Goal: Communication & Community: Answer question/provide support

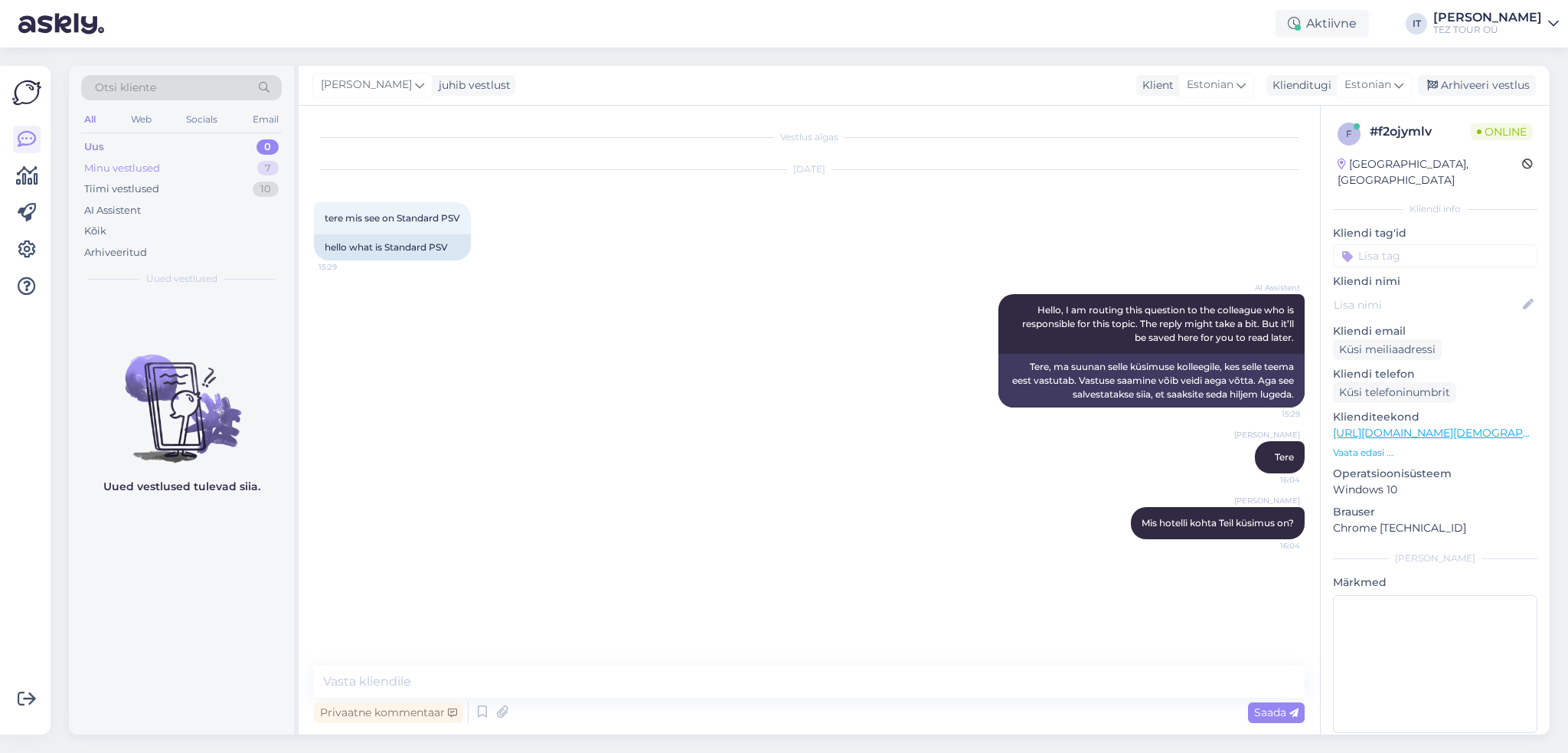
click at [144, 170] on div "Minu vestlused" at bounding box center [122, 168] width 76 height 15
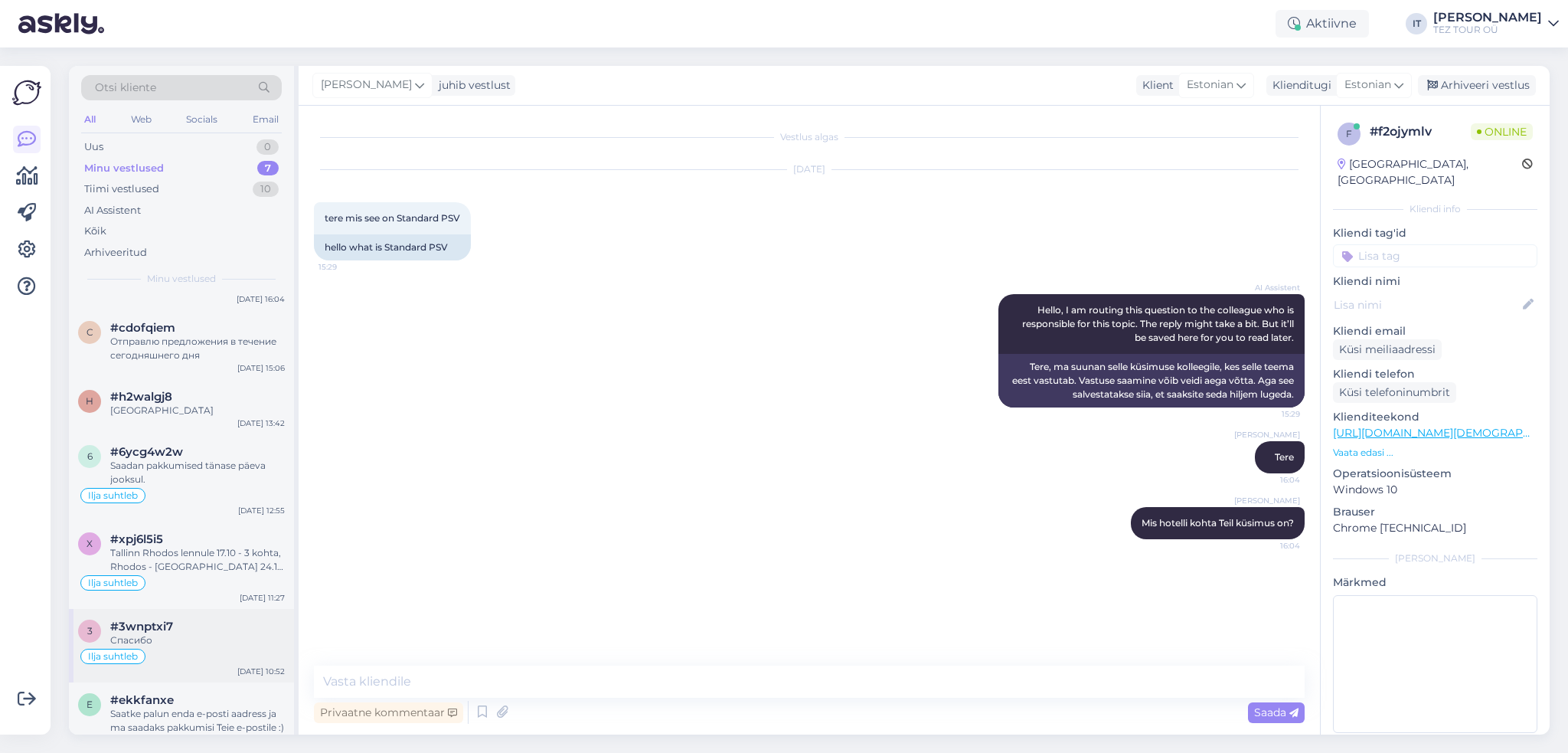
scroll to position [73, 0]
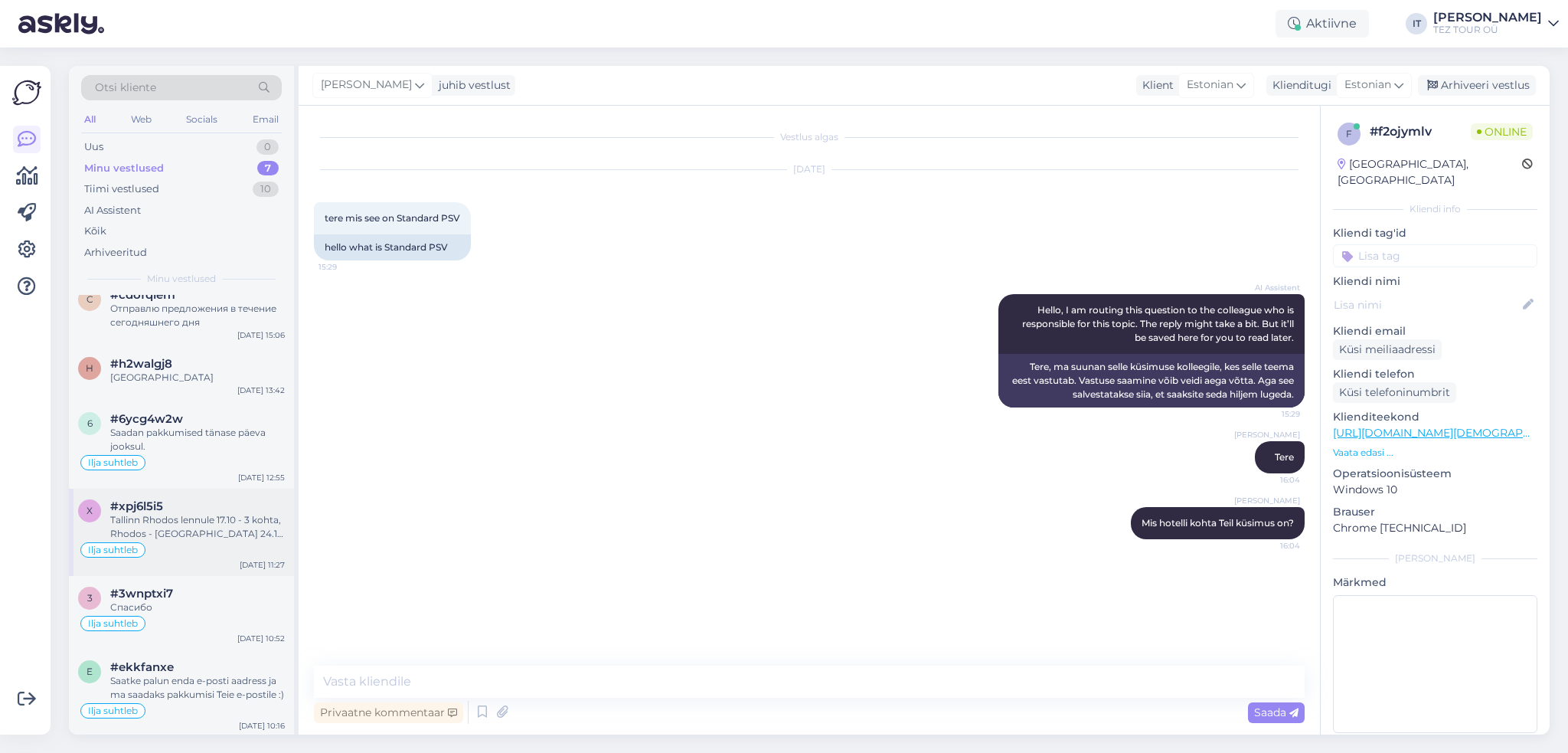
click at [212, 545] on div "Ilja suhtleb" at bounding box center [182, 550] width 207 height 18
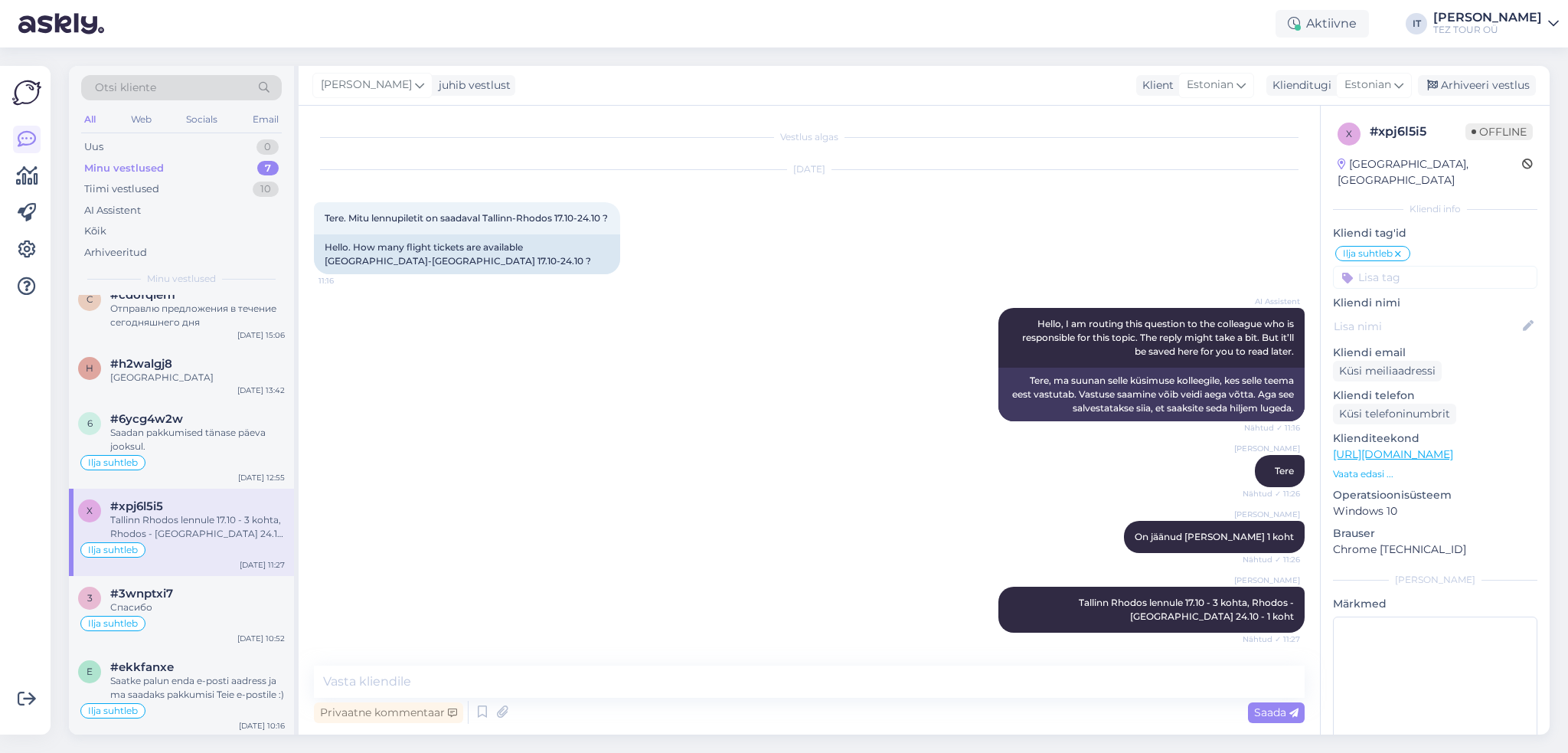
scroll to position [11, 0]
click at [1497, 82] on div "Arhiveeri vestlus" at bounding box center [1476, 85] width 118 height 21
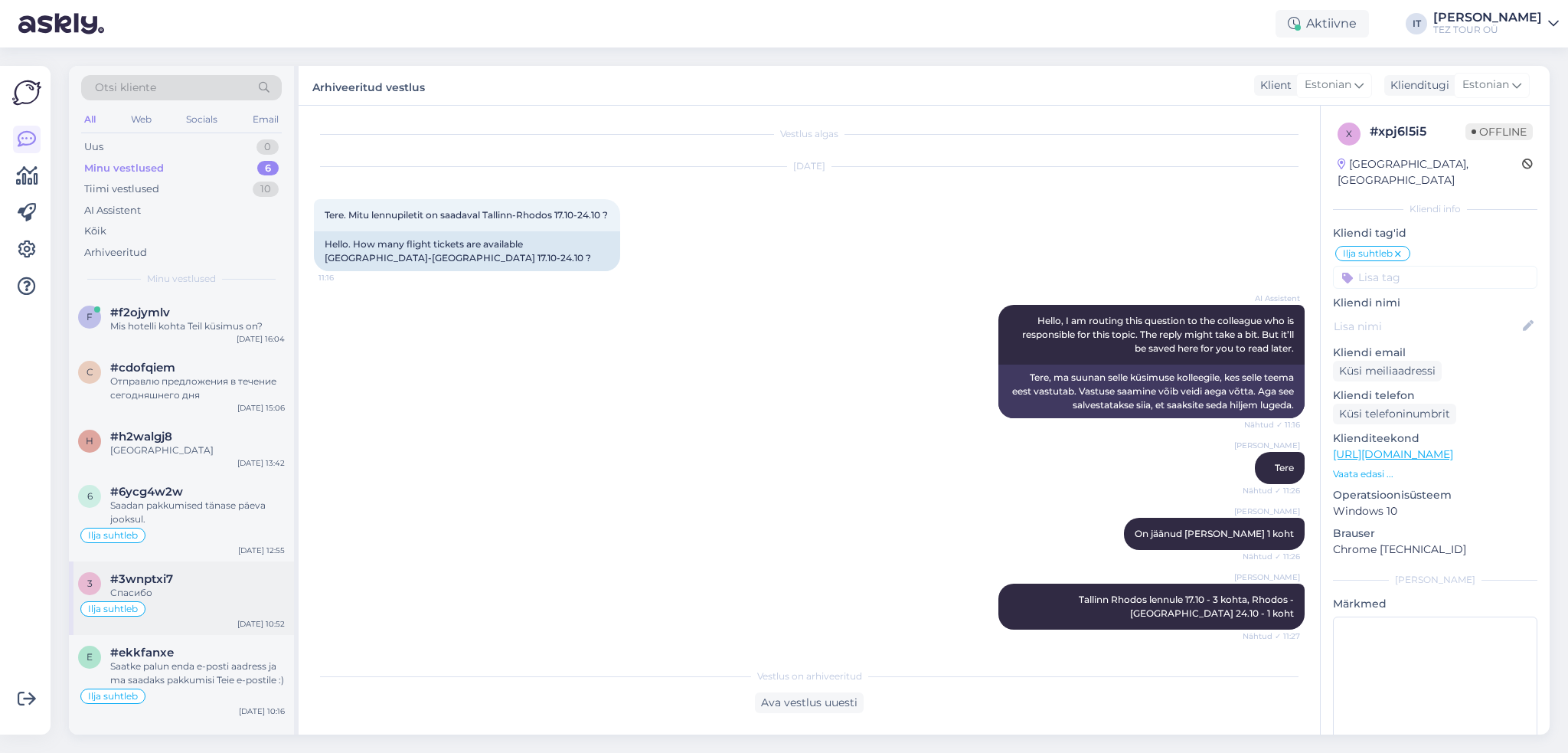
click at [228, 597] on div "Спасибо" at bounding box center [197, 593] width 174 height 14
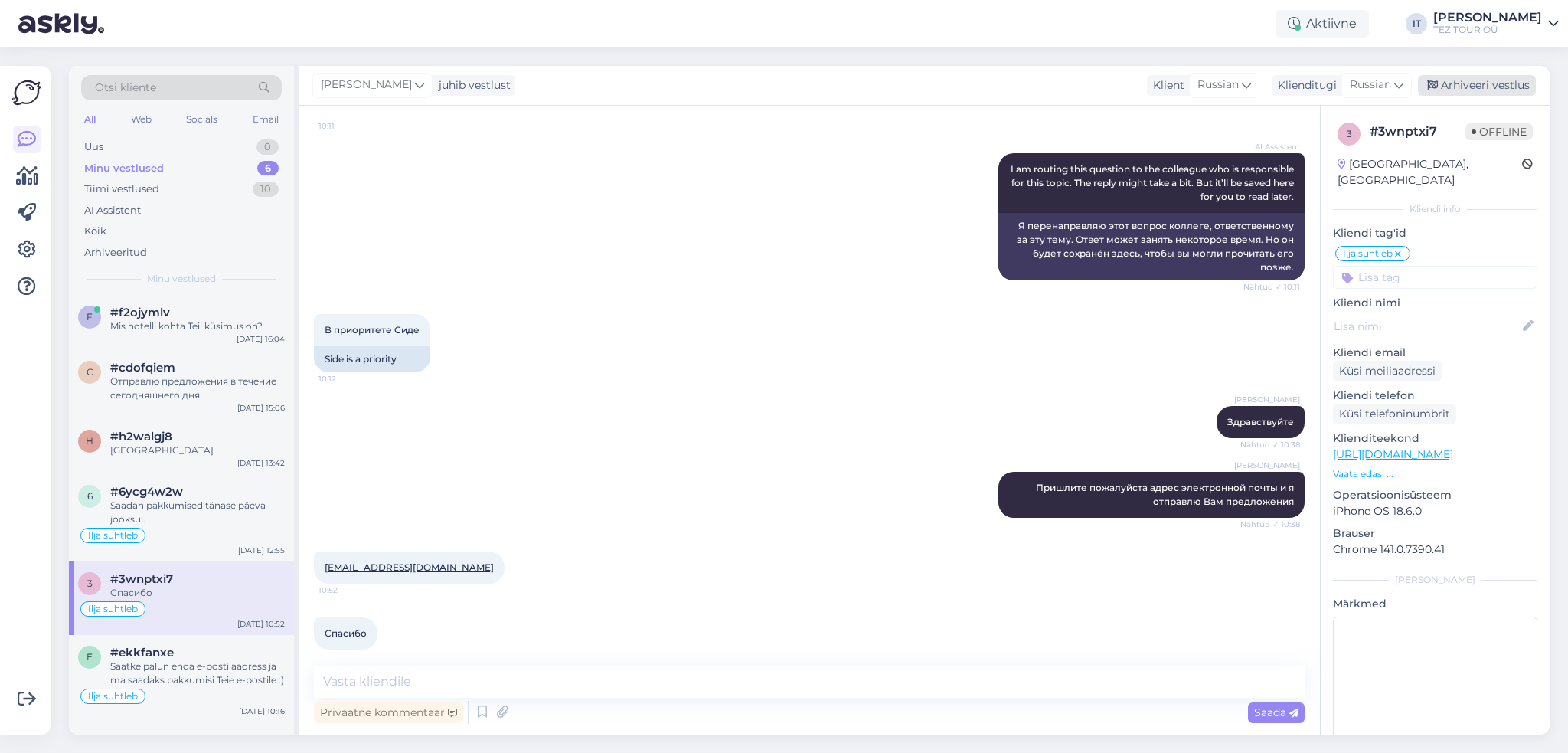
click at [1500, 82] on div "Arhiveeri vestlus" at bounding box center [1476, 85] width 118 height 21
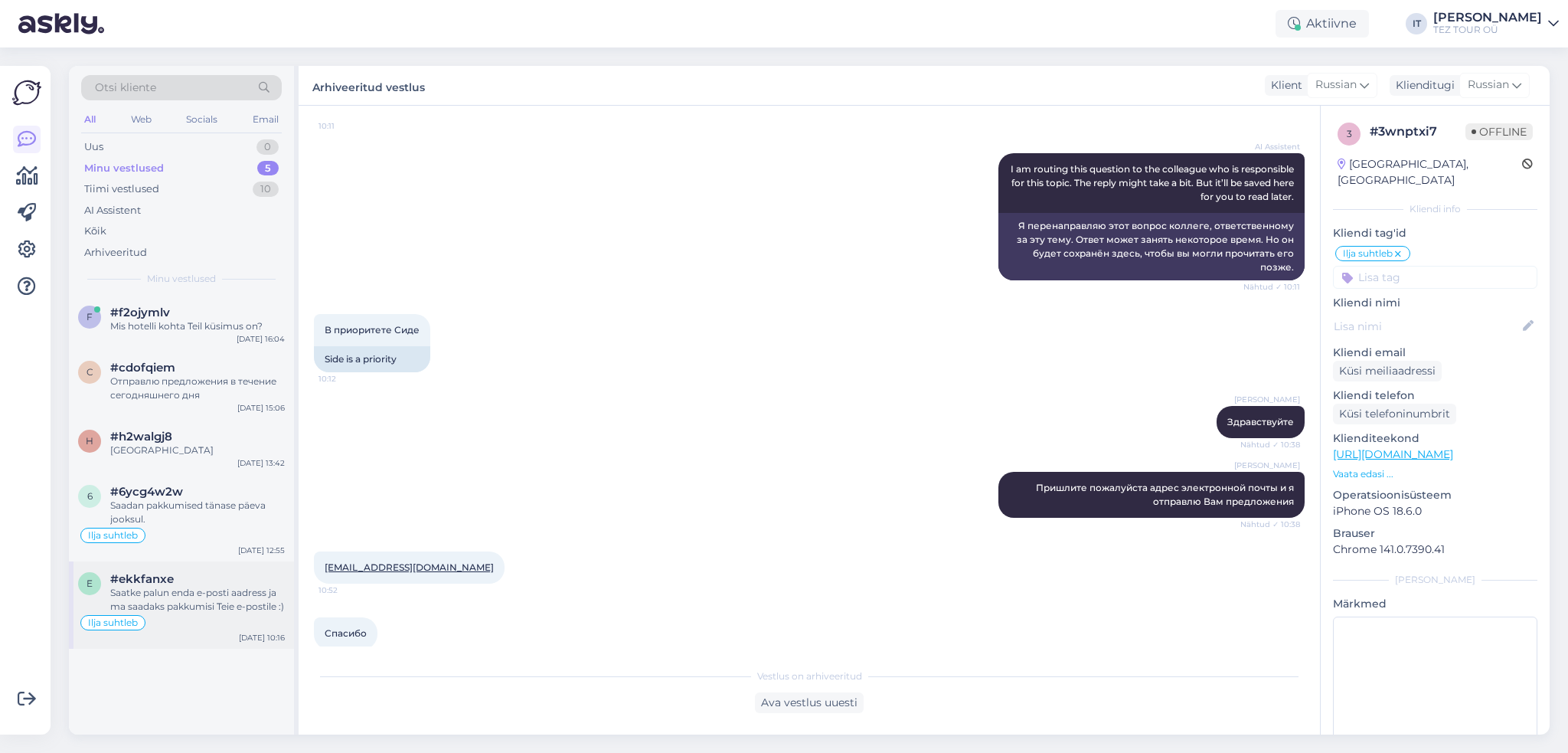
click at [247, 618] on div "Ilja suhtleb" at bounding box center [182, 623] width 207 height 18
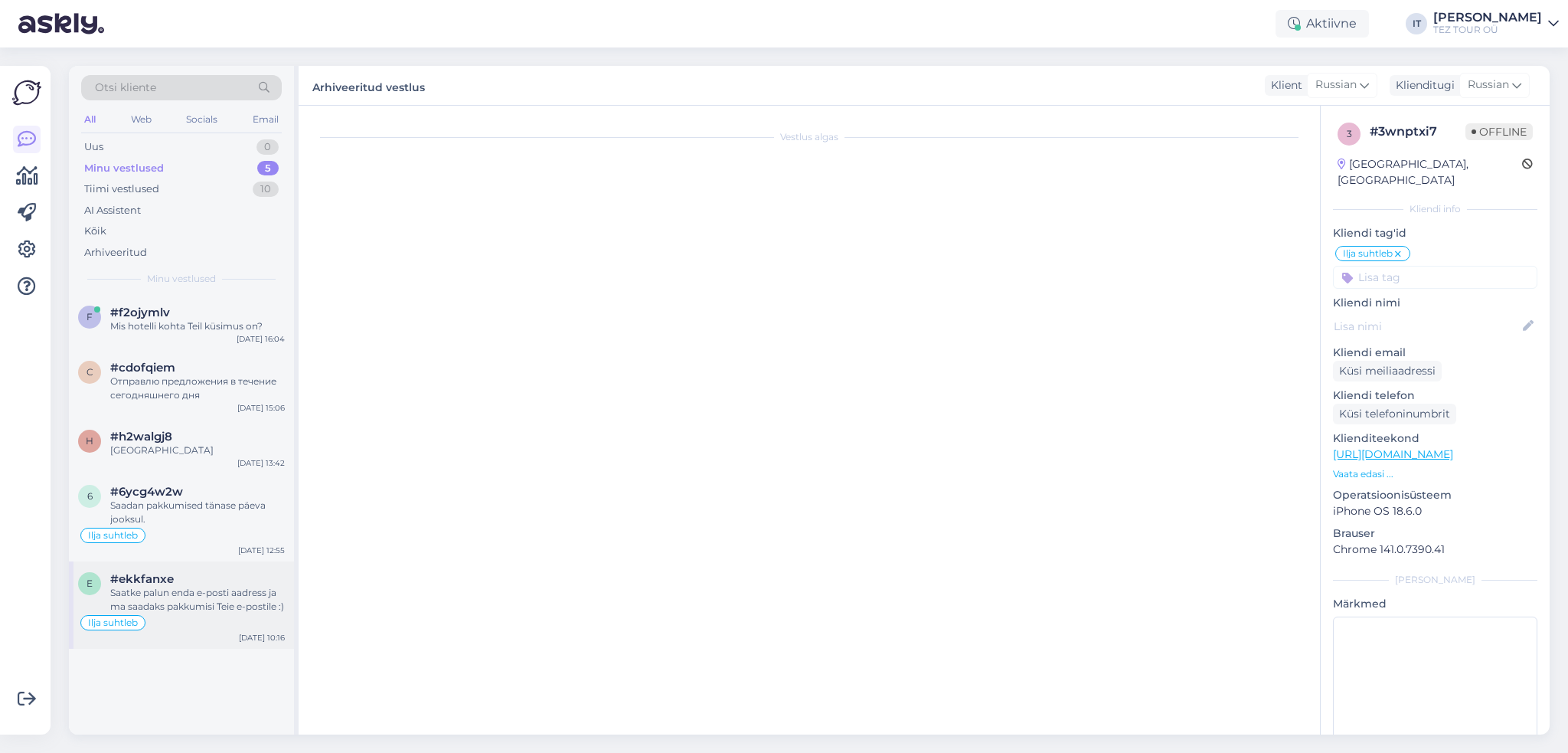
scroll to position [730, 0]
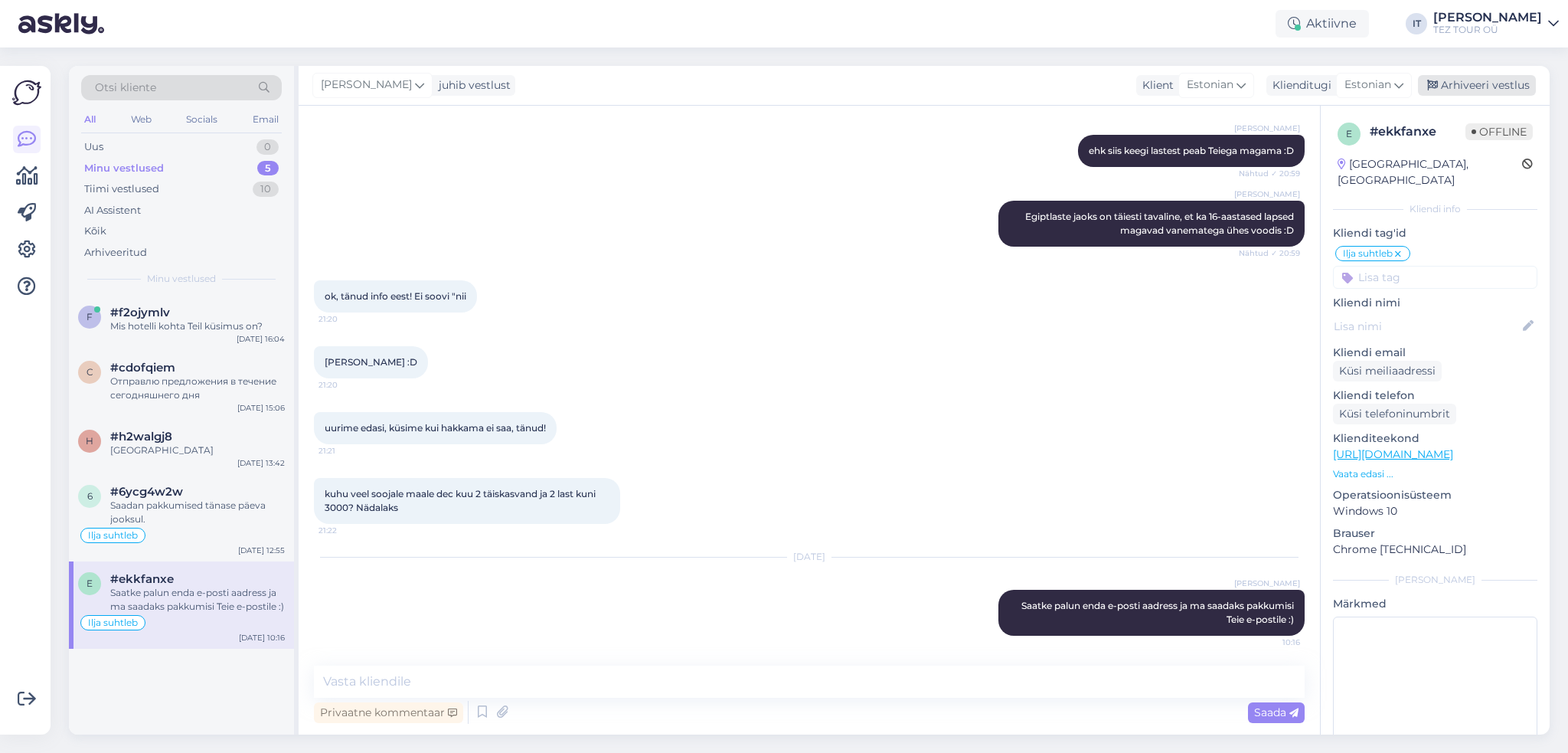
click at [1492, 88] on div "Arhiveeri vestlus" at bounding box center [1476, 85] width 118 height 21
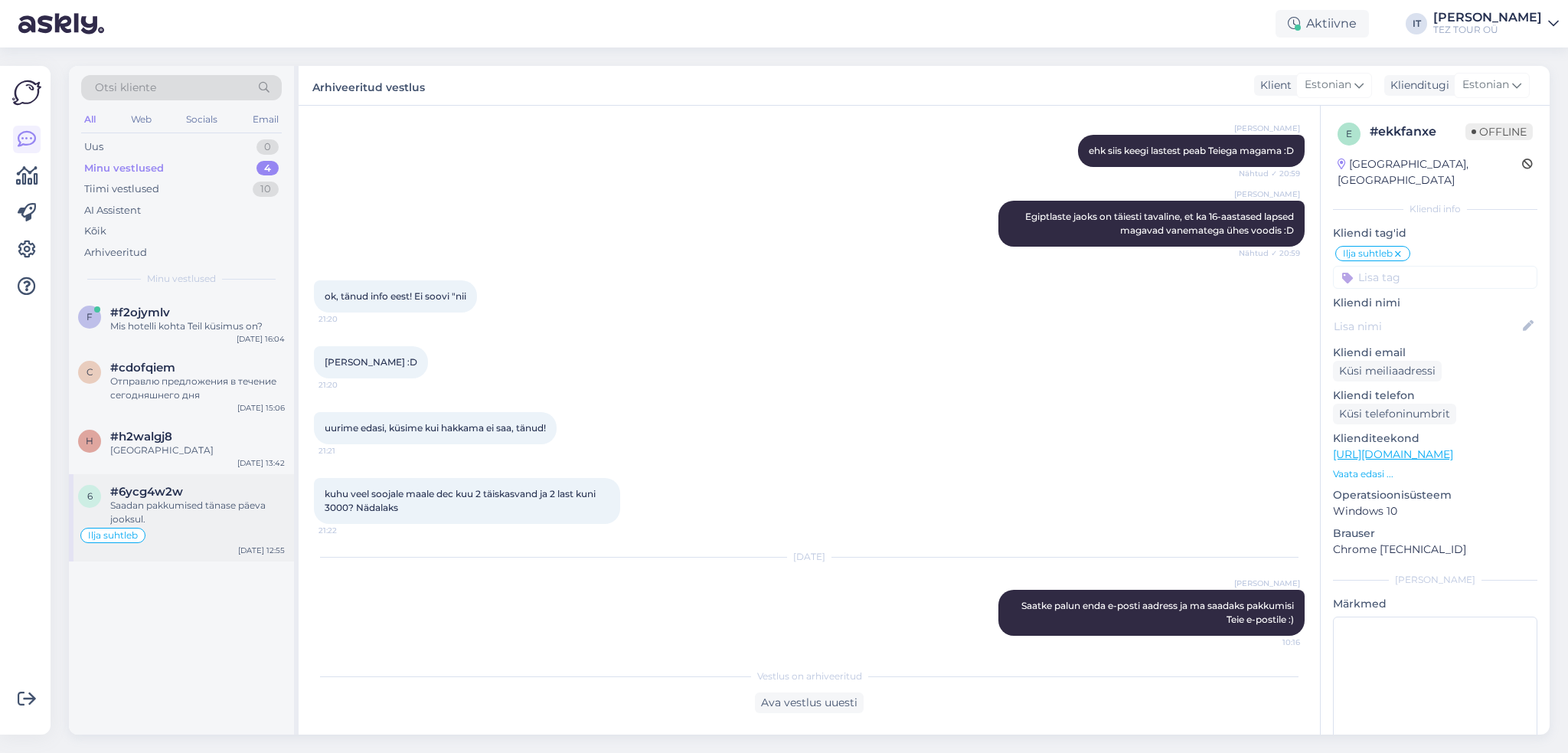
click at [269, 556] on div "6 #6ycg4w2w Saadan pakkumised tänase päeva jooksul. Ilja suhtleb [DATE] 12:55" at bounding box center [182, 518] width 225 height 88
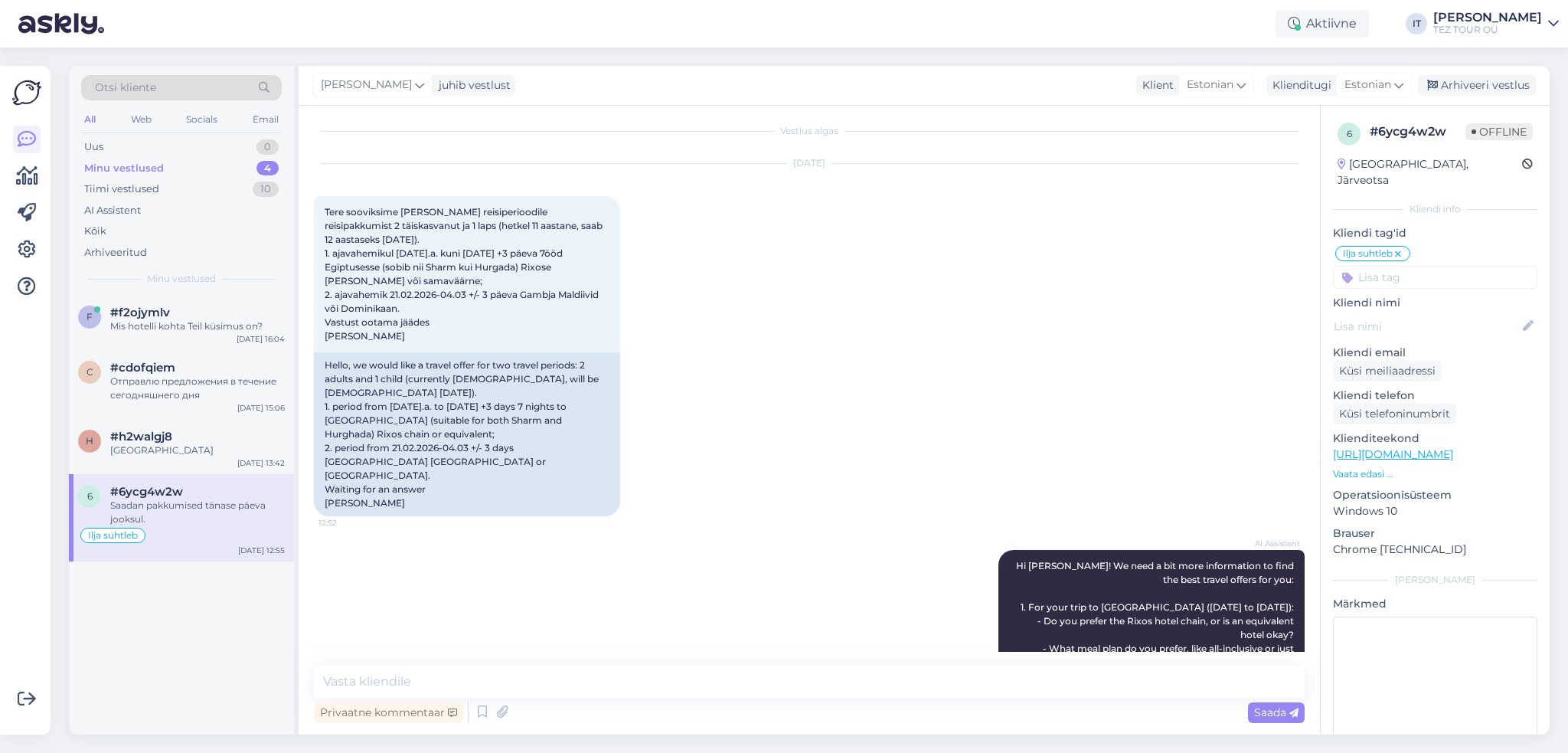
scroll to position [0, 0]
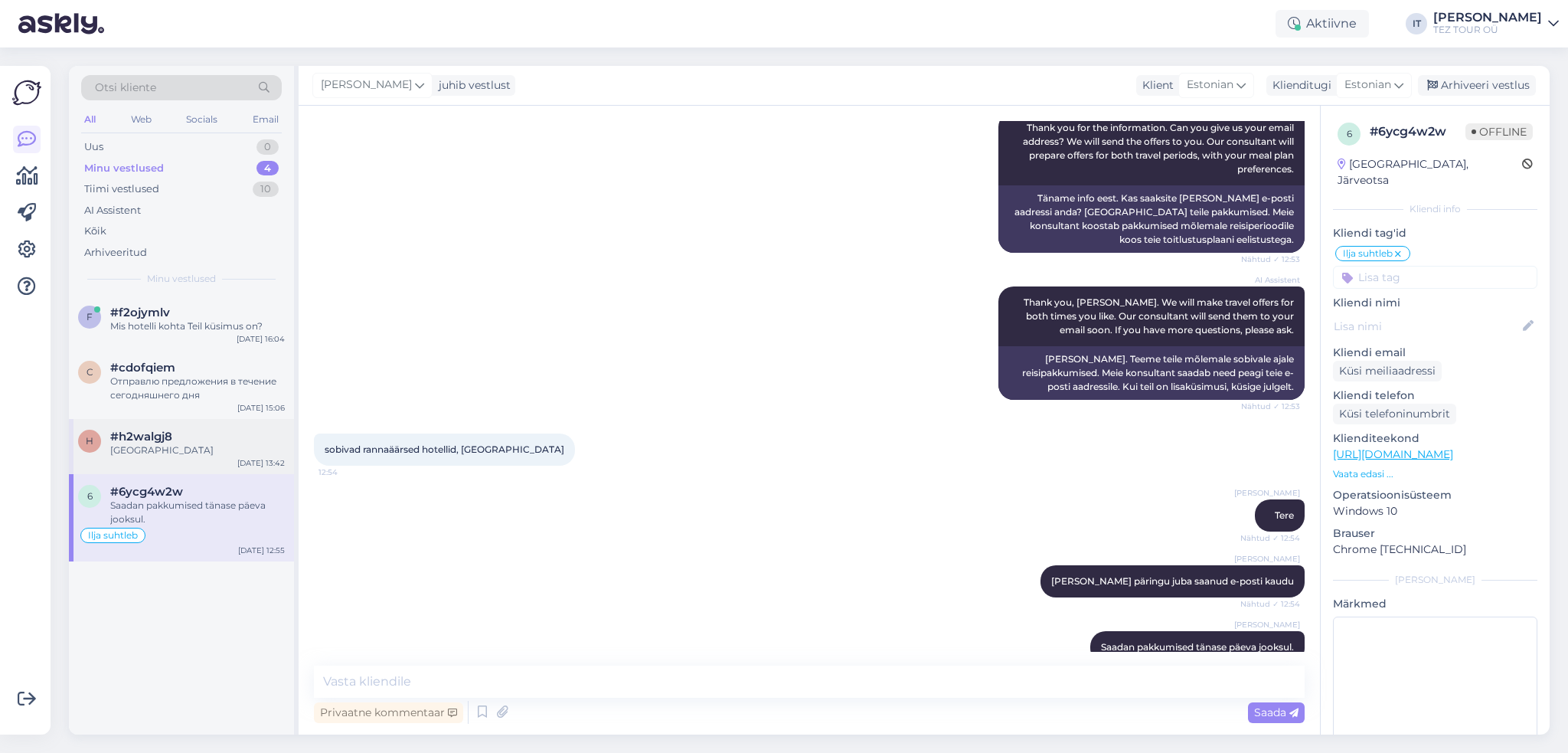
click at [187, 431] on div "#h2walgj8" at bounding box center [197, 436] width 174 height 14
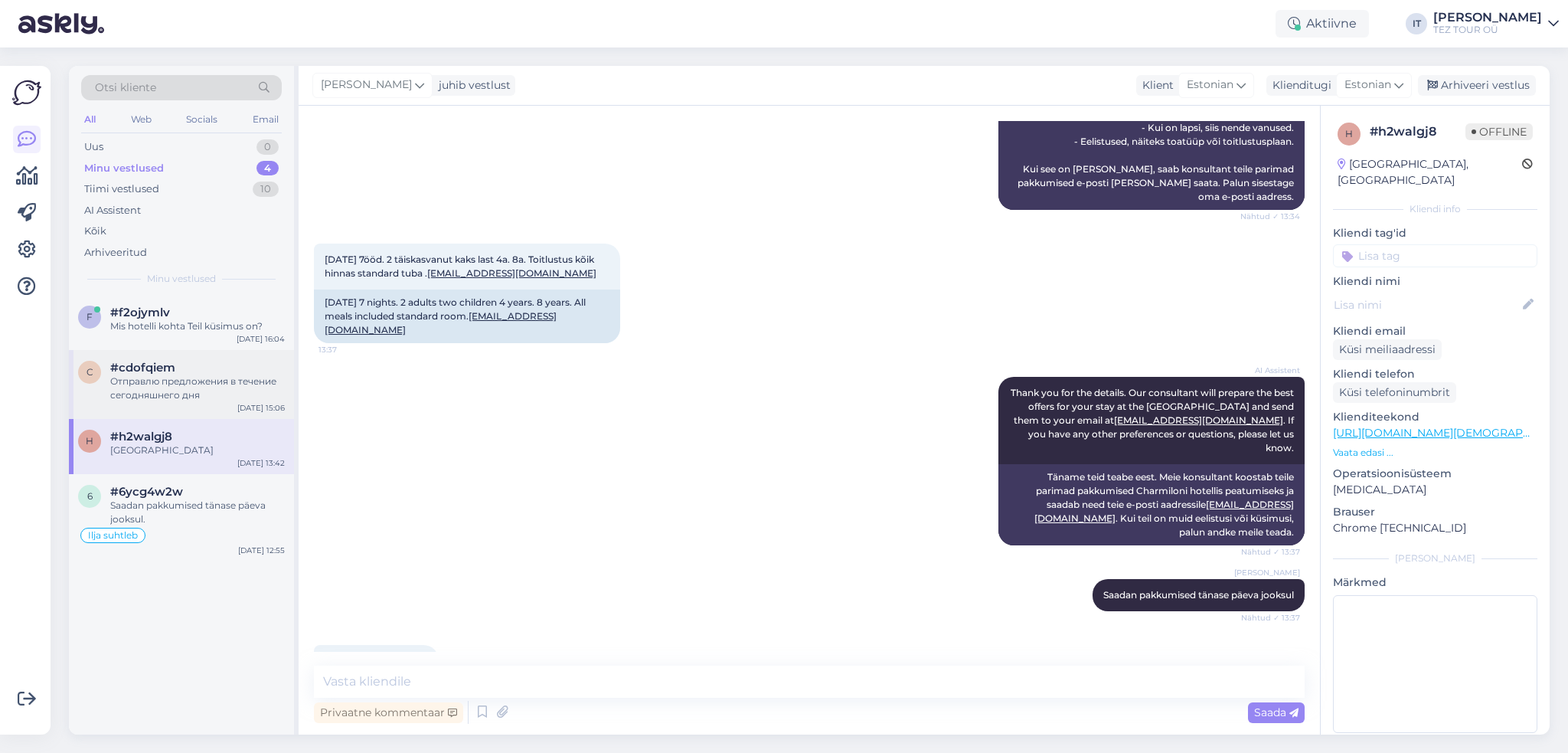
click at [248, 402] on div "[DATE] 15:06" at bounding box center [261, 408] width 48 height 12
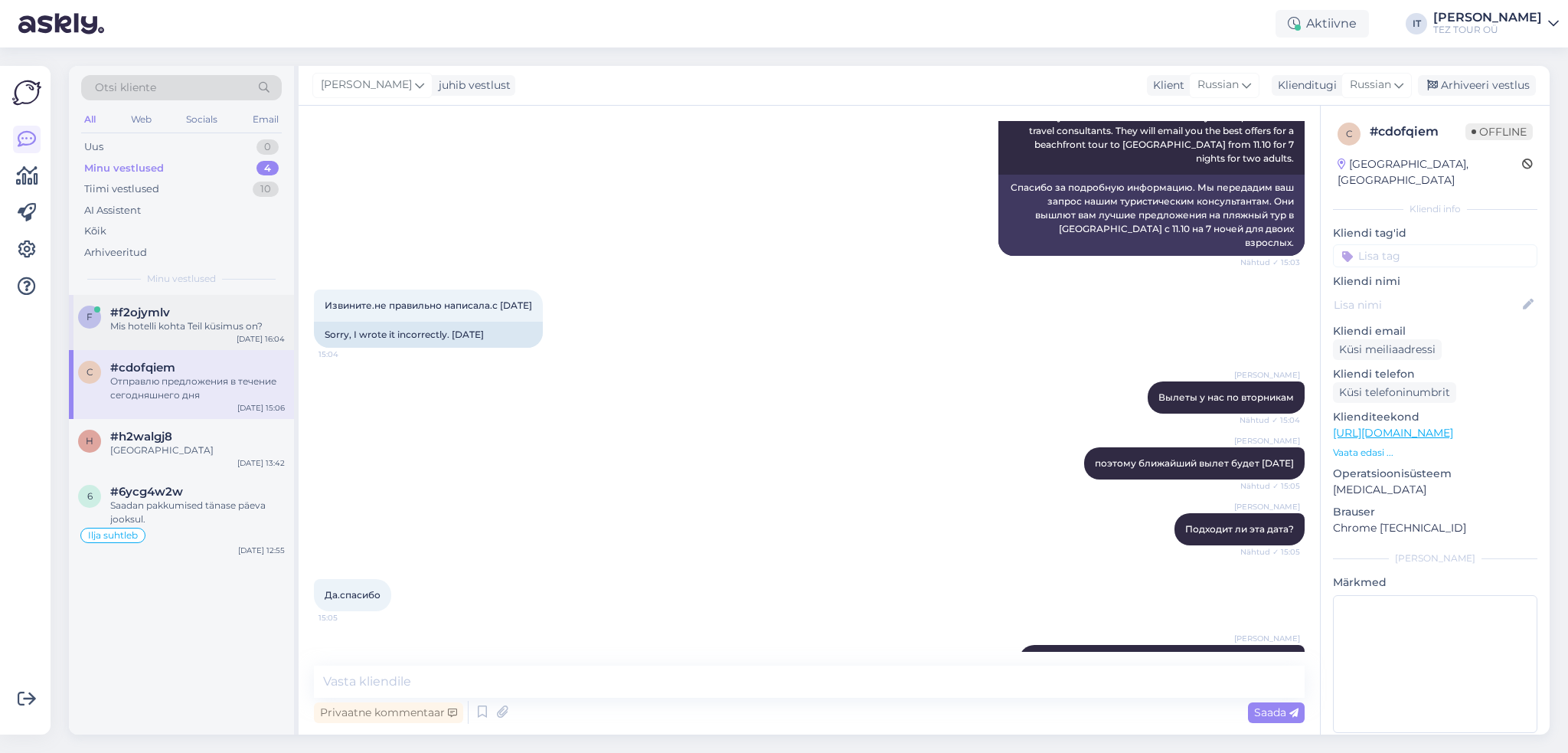
click at [221, 335] on div "f #f2ojymlv Mis hotelli kohta Teil küsimus on? [DATE] 16:04" at bounding box center [182, 323] width 225 height 55
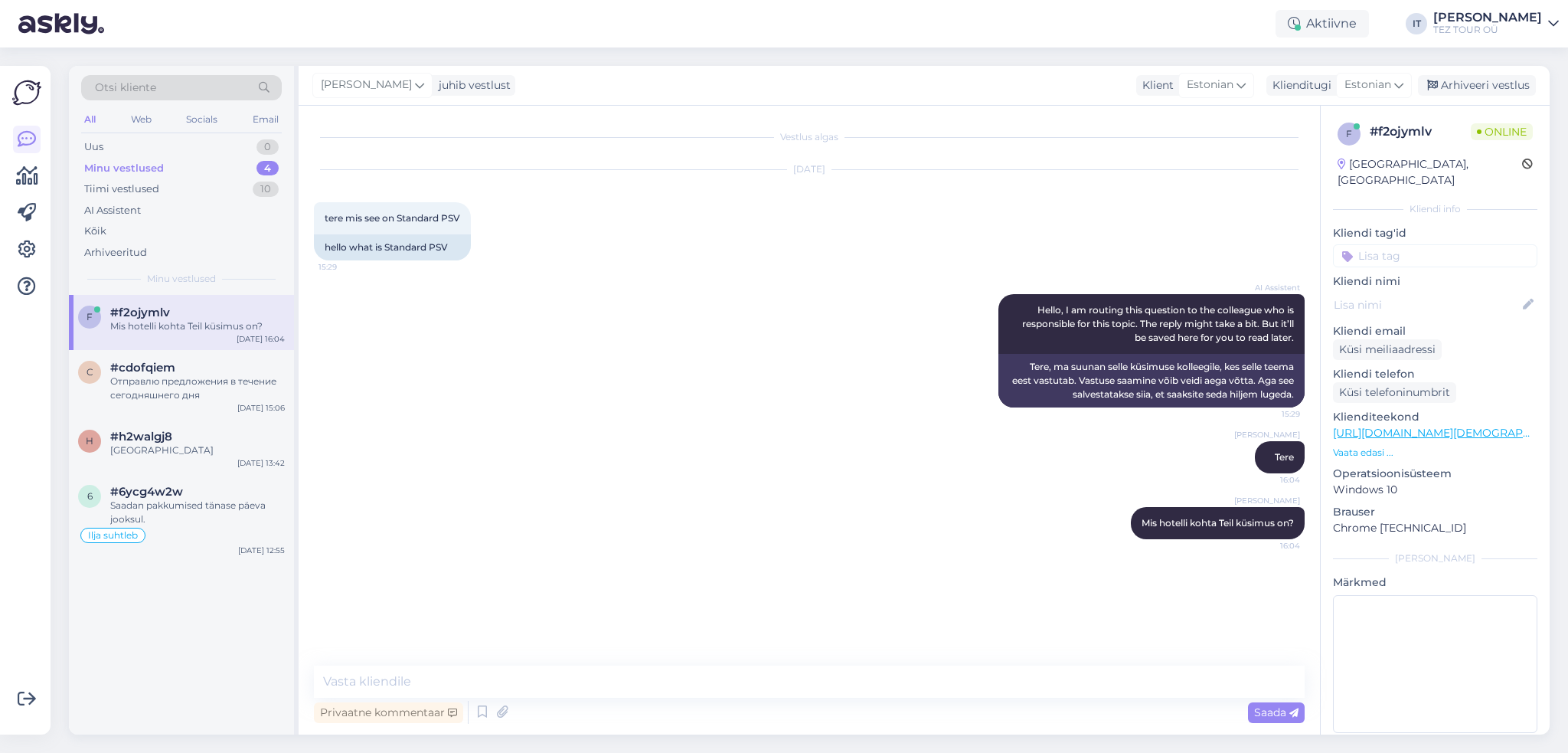
click at [1410, 244] on input at bounding box center [1435, 256] width 204 height 23
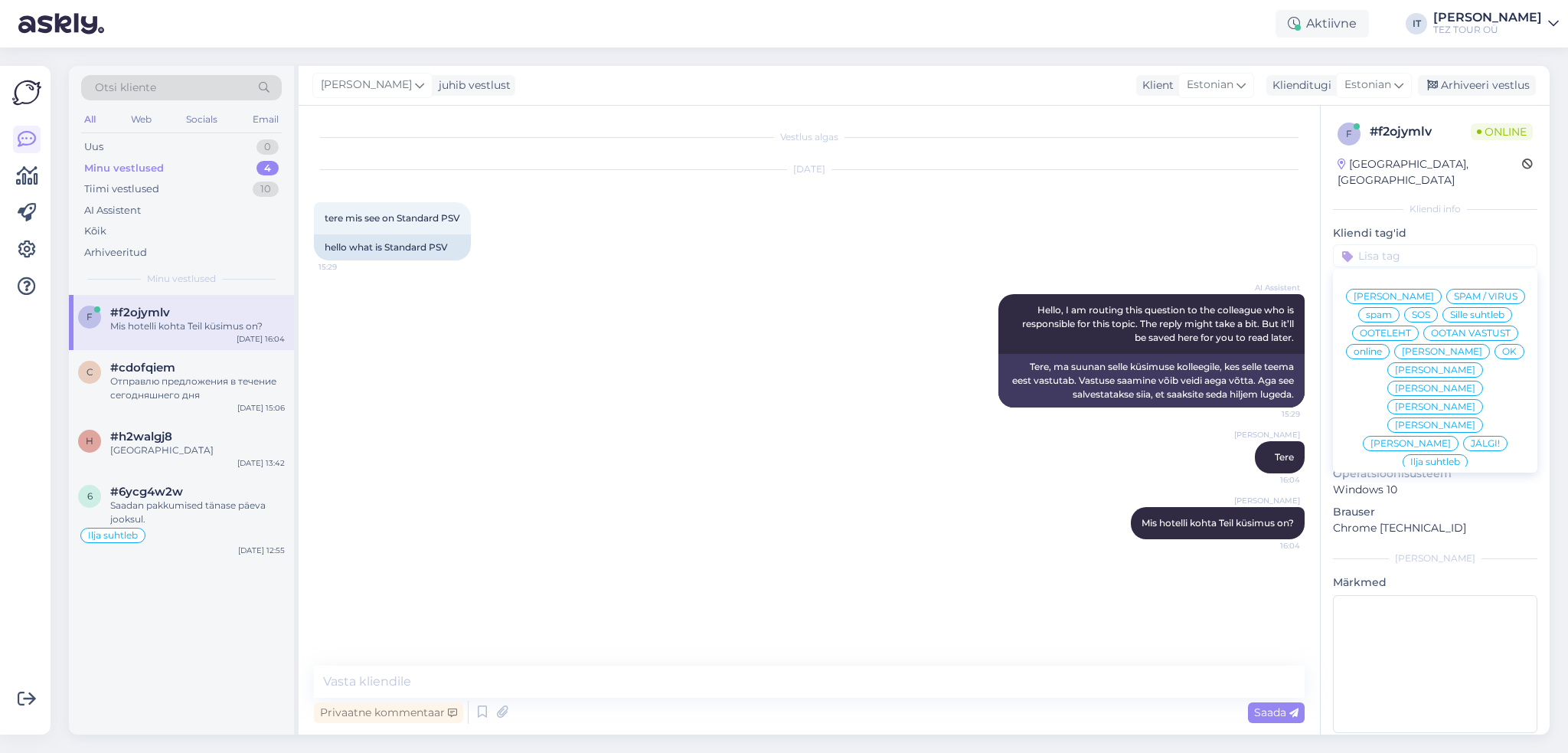
click at [1426, 457] on span "Ilja suhtleb" at bounding box center [1435, 461] width 50 height 9
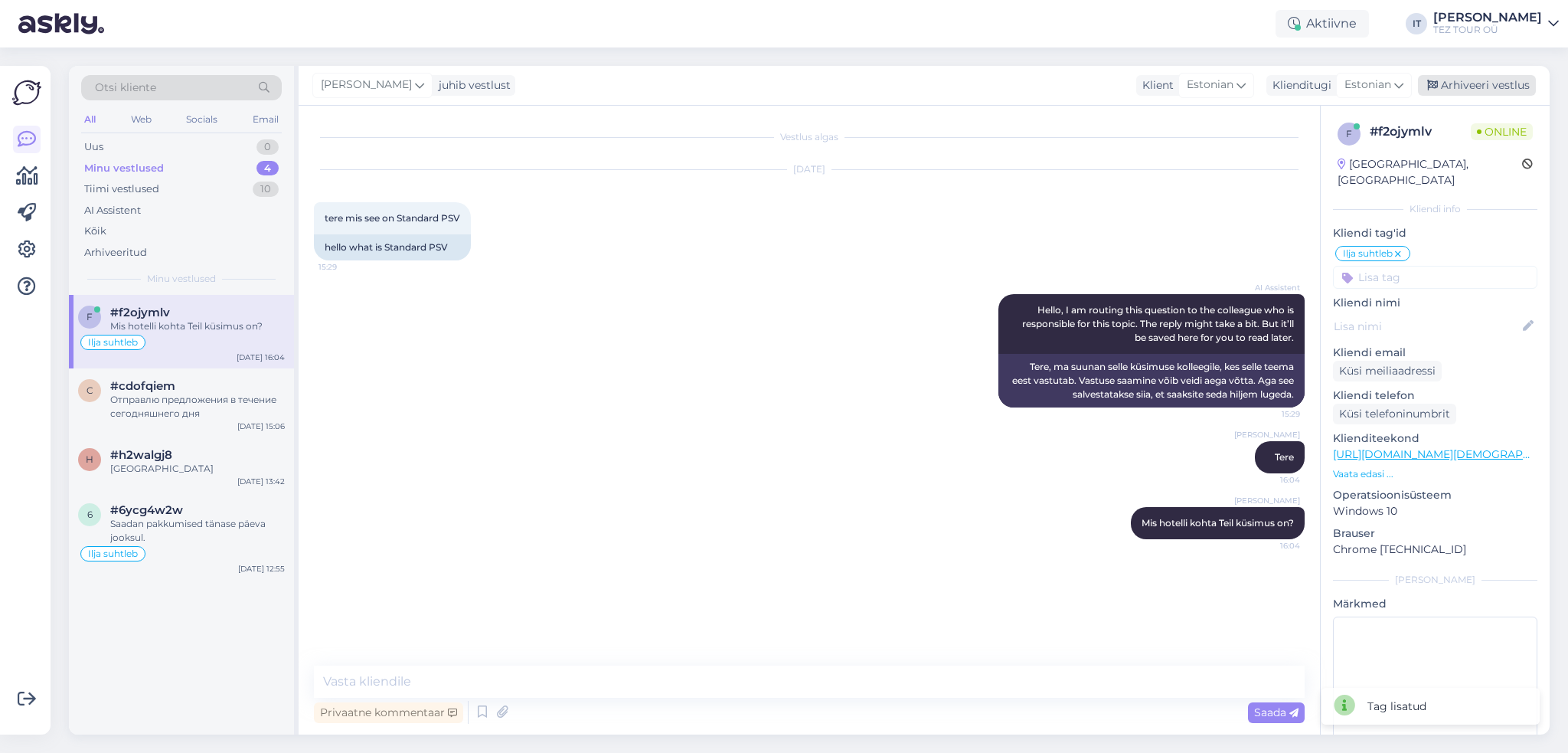
click at [1492, 80] on div "Arhiveeri vestlus" at bounding box center [1476, 85] width 118 height 21
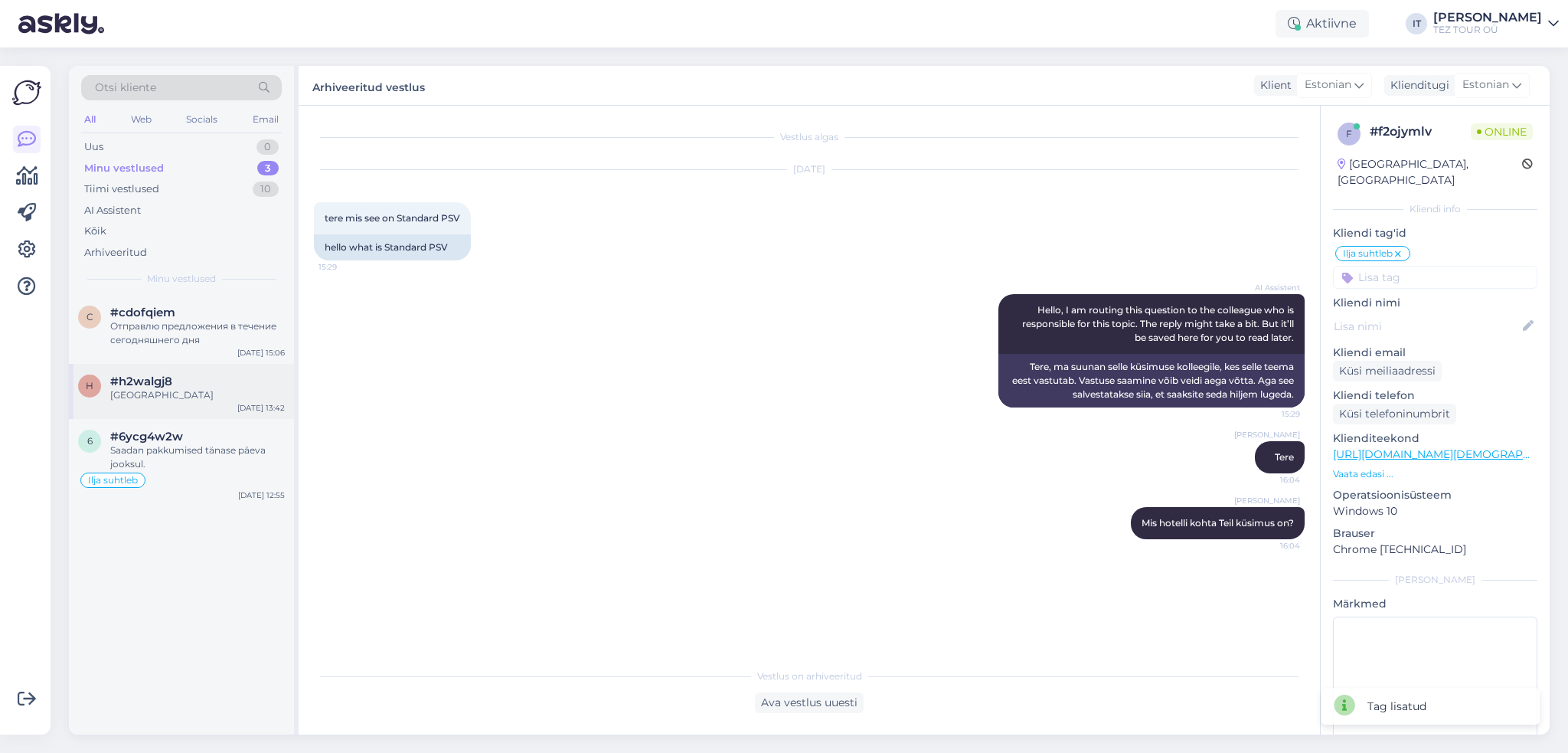
click at [193, 382] on div "#h2walgj8" at bounding box center [197, 381] width 174 height 14
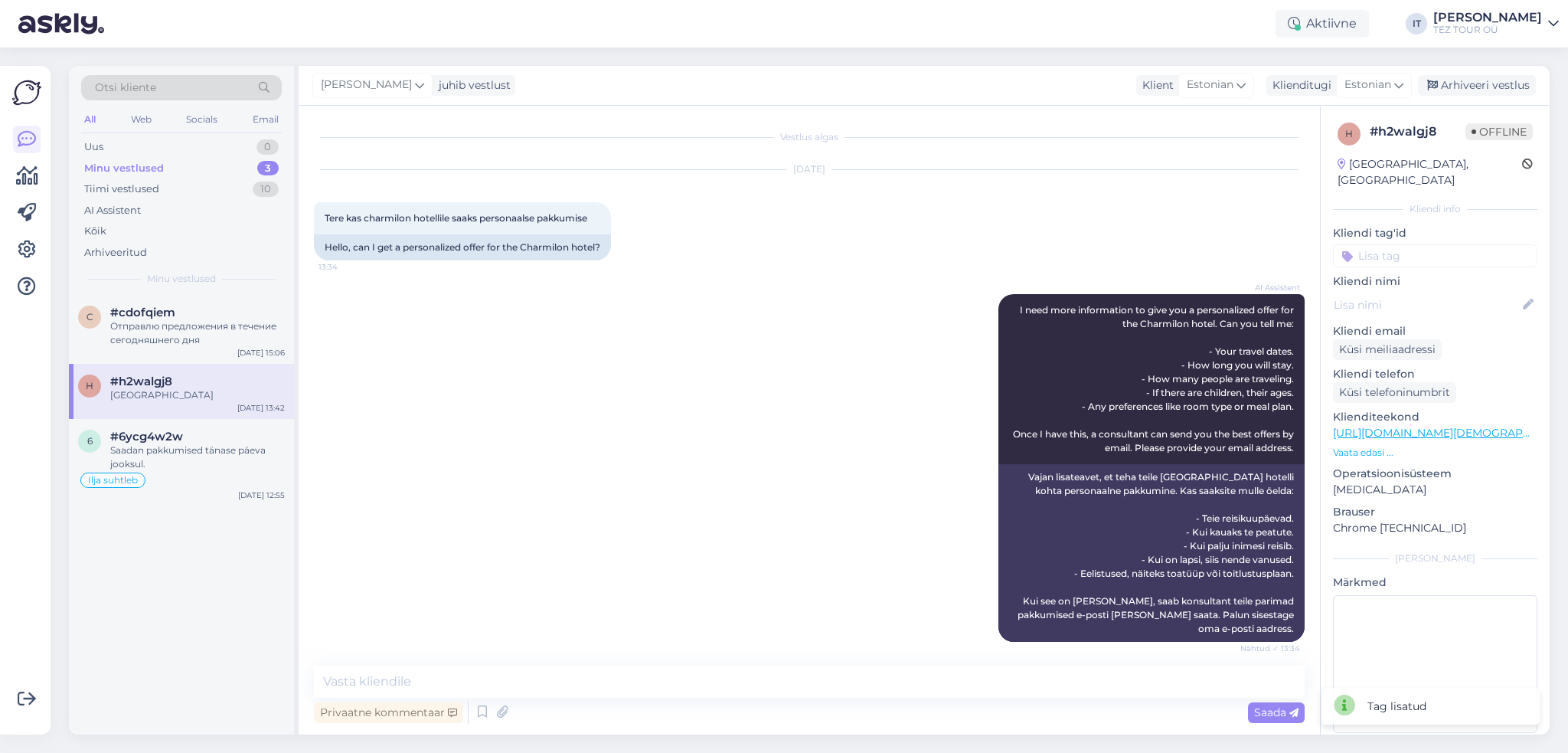
scroll to position [432, 0]
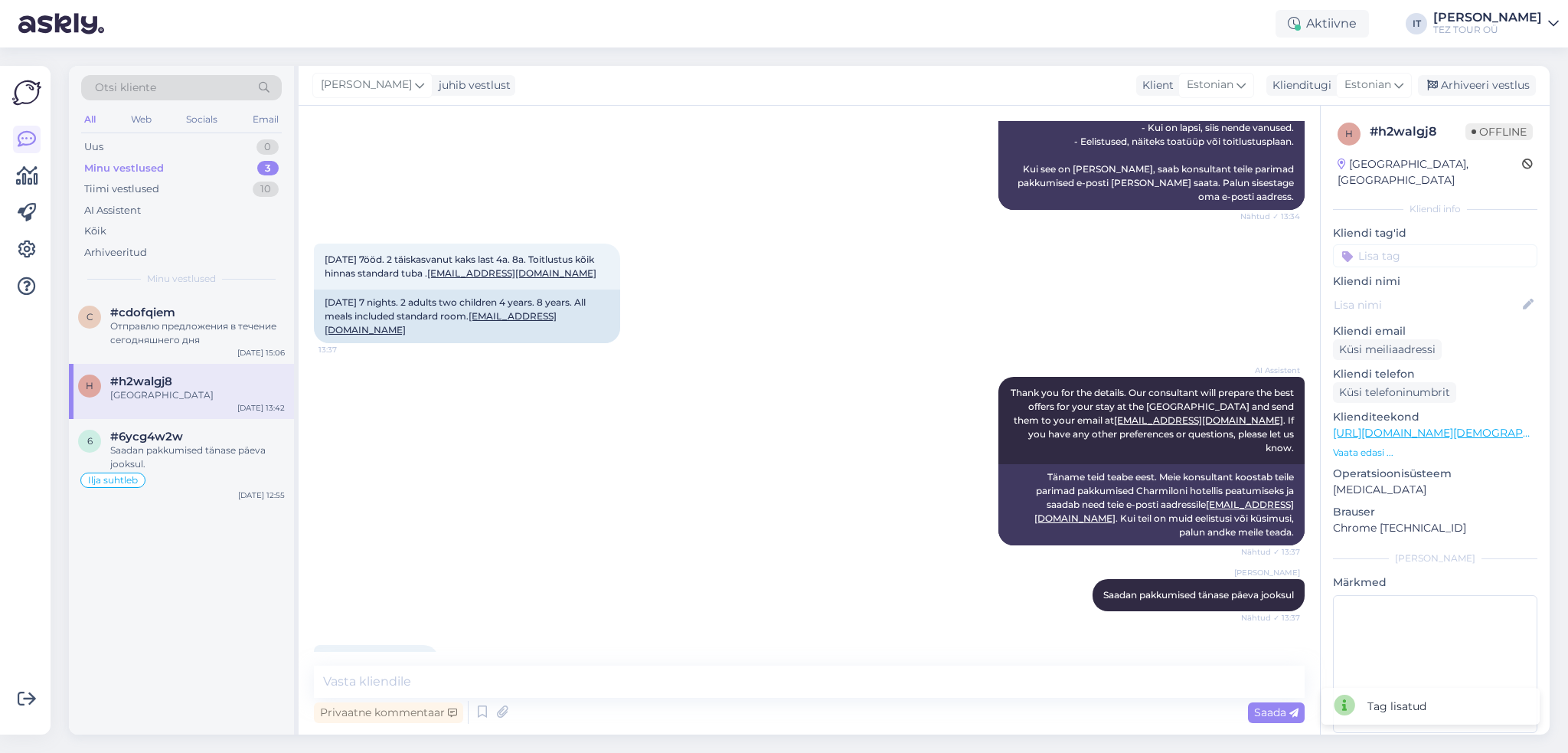
drag, startPoint x: 1427, startPoint y: 238, endPoint x: 1430, endPoint y: 254, distance: 16.3
click at [1426, 244] on input at bounding box center [1435, 256] width 204 height 23
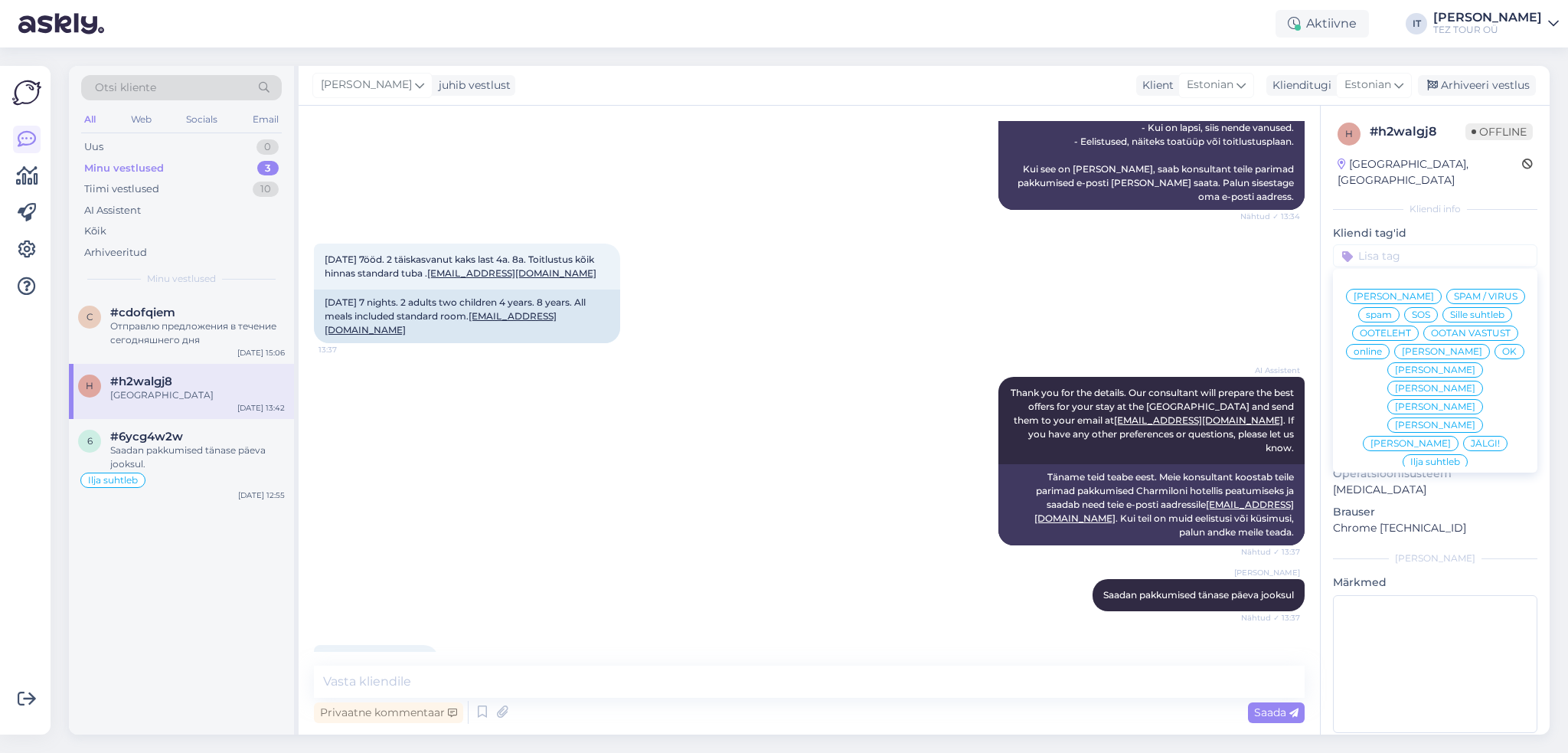
drag, startPoint x: 1407, startPoint y: 300, endPoint x: 1362, endPoint y: 314, distance: 47.1
click at [1410, 457] on span "Ilja suhtleb" at bounding box center [1435, 461] width 50 height 9
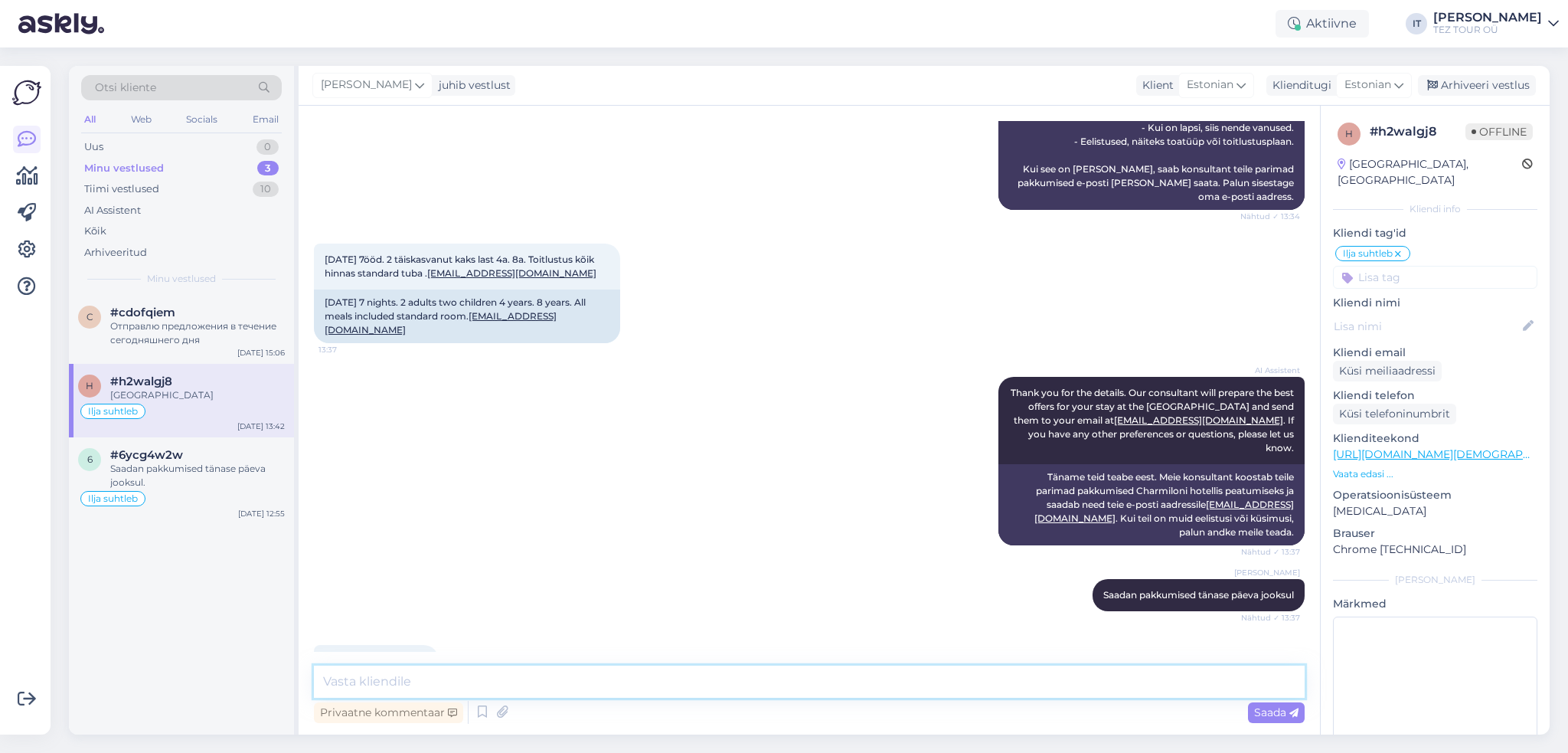
click at [513, 674] on textarea at bounding box center [809, 681] width 991 height 33
click at [218, 314] on div "#cdofqiem" at bounding box center [197, 313] width 174 height 14
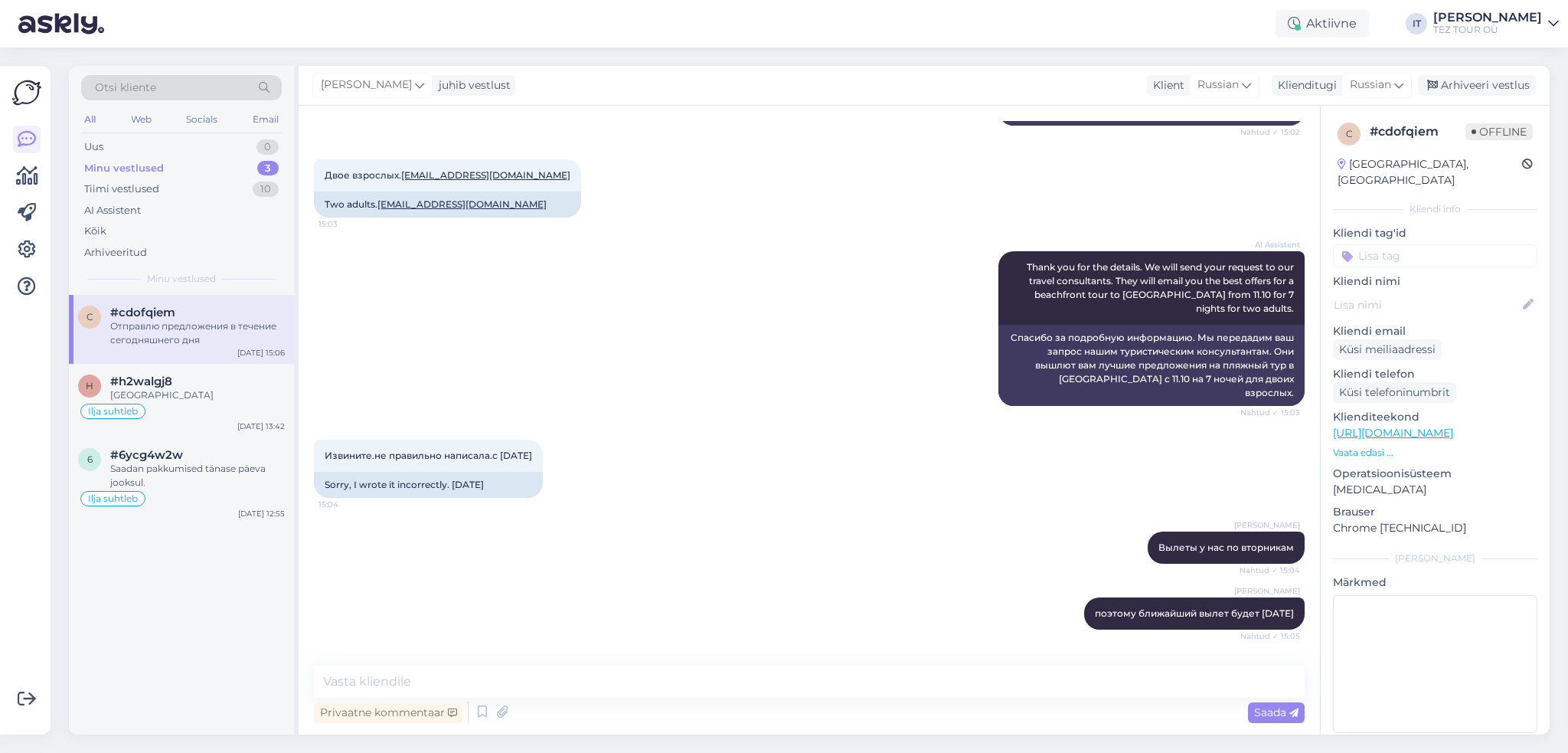
scroll to position [763, 0]
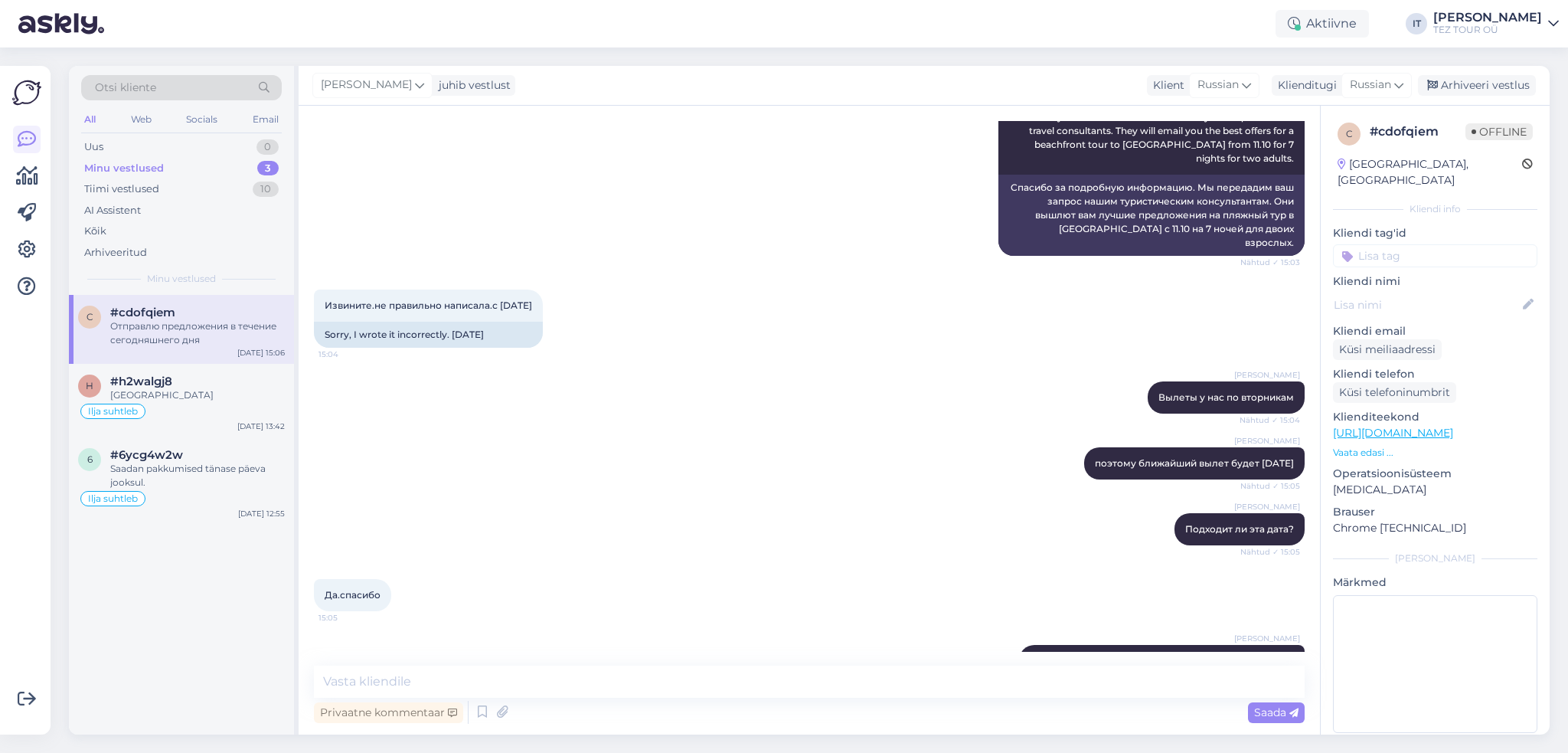
click at [1388, 244] on input at bounding box center [1435, 256] width 204 height 23
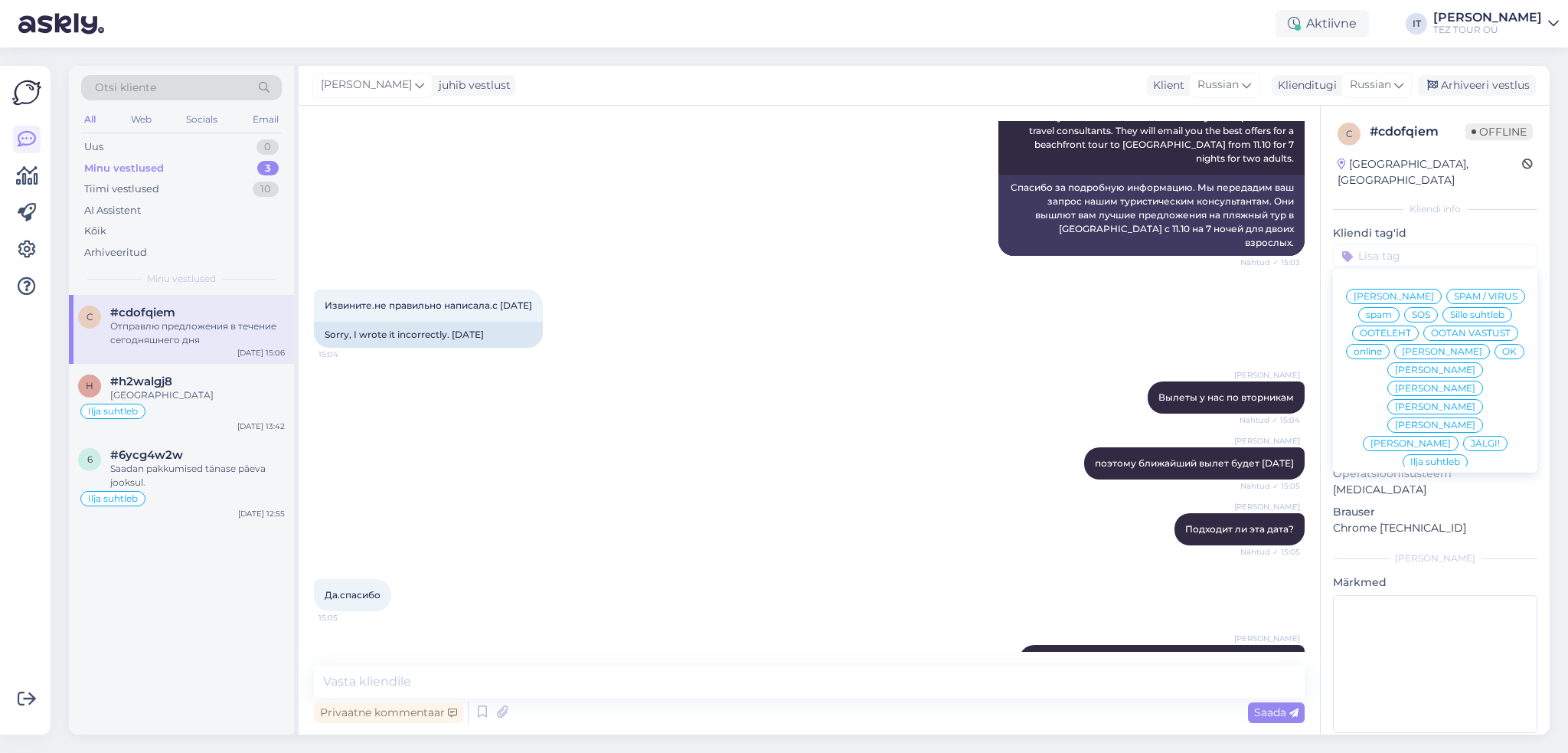
click at [1427, 457] on span "Ilja suhtleb" at bounding box center [1435, 461] width 50 height 9
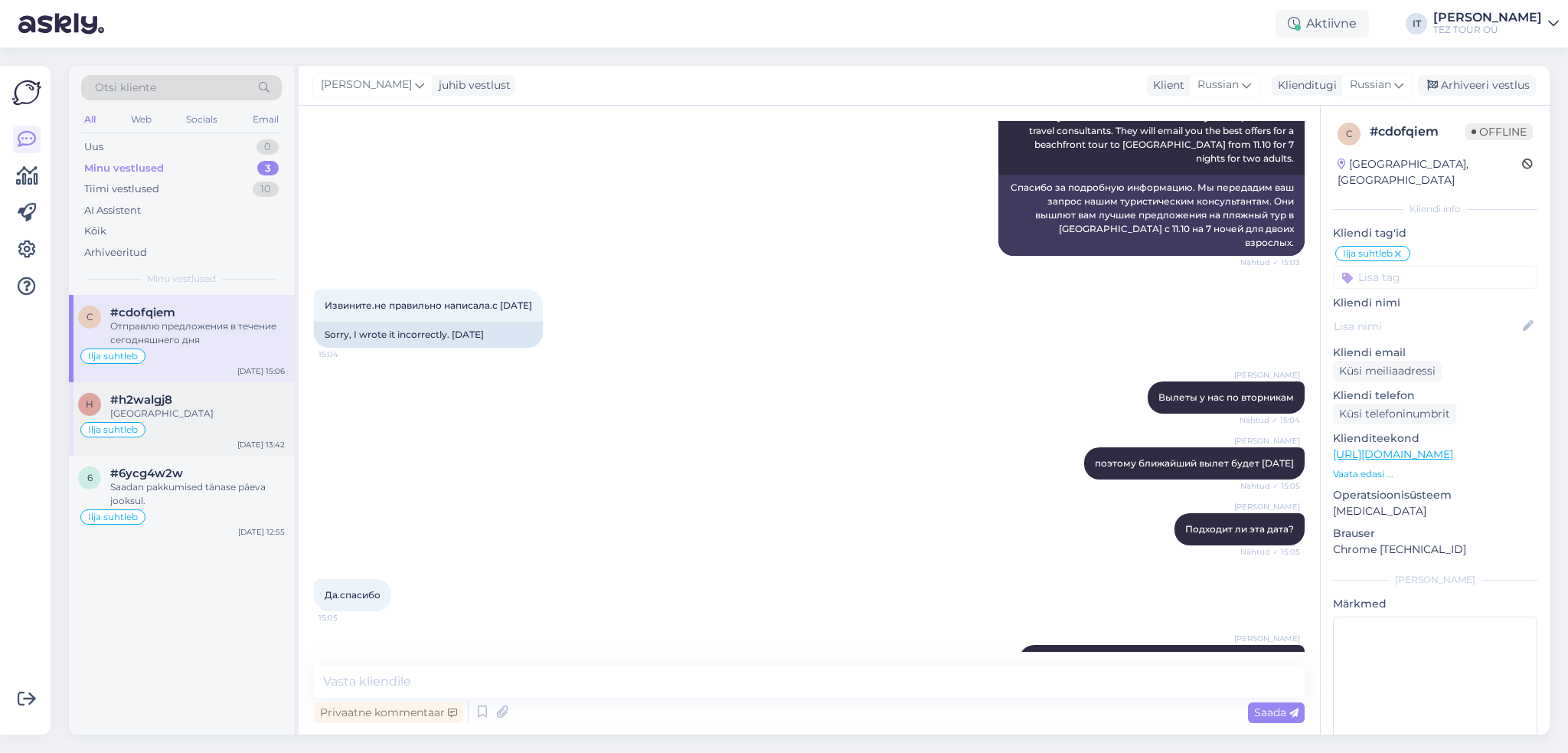
click at [173, 407] on div "[GEOGRAPHIC_DATA]" at bounding box center [197, 414] width 174 height 14
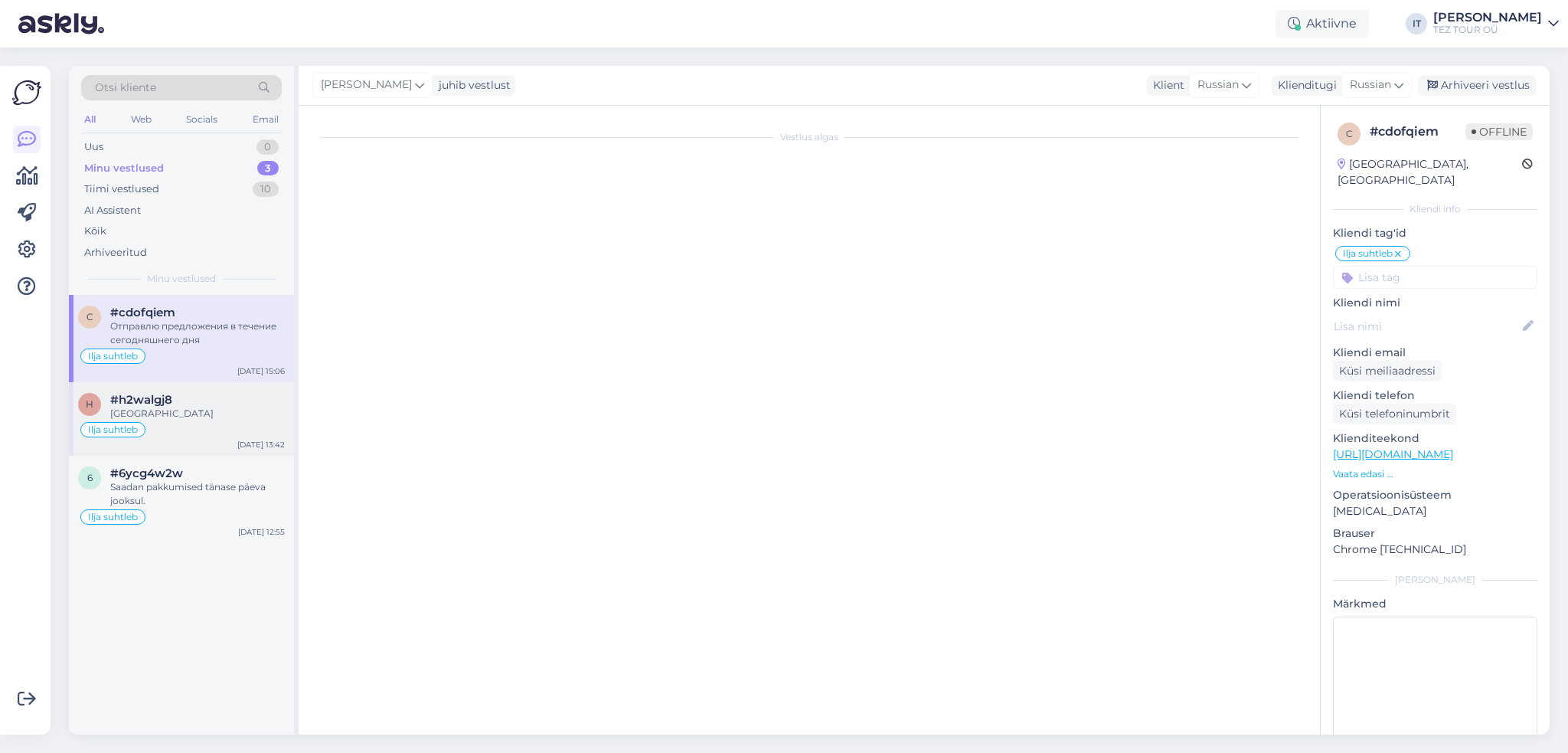
scroll to position [432, 0]
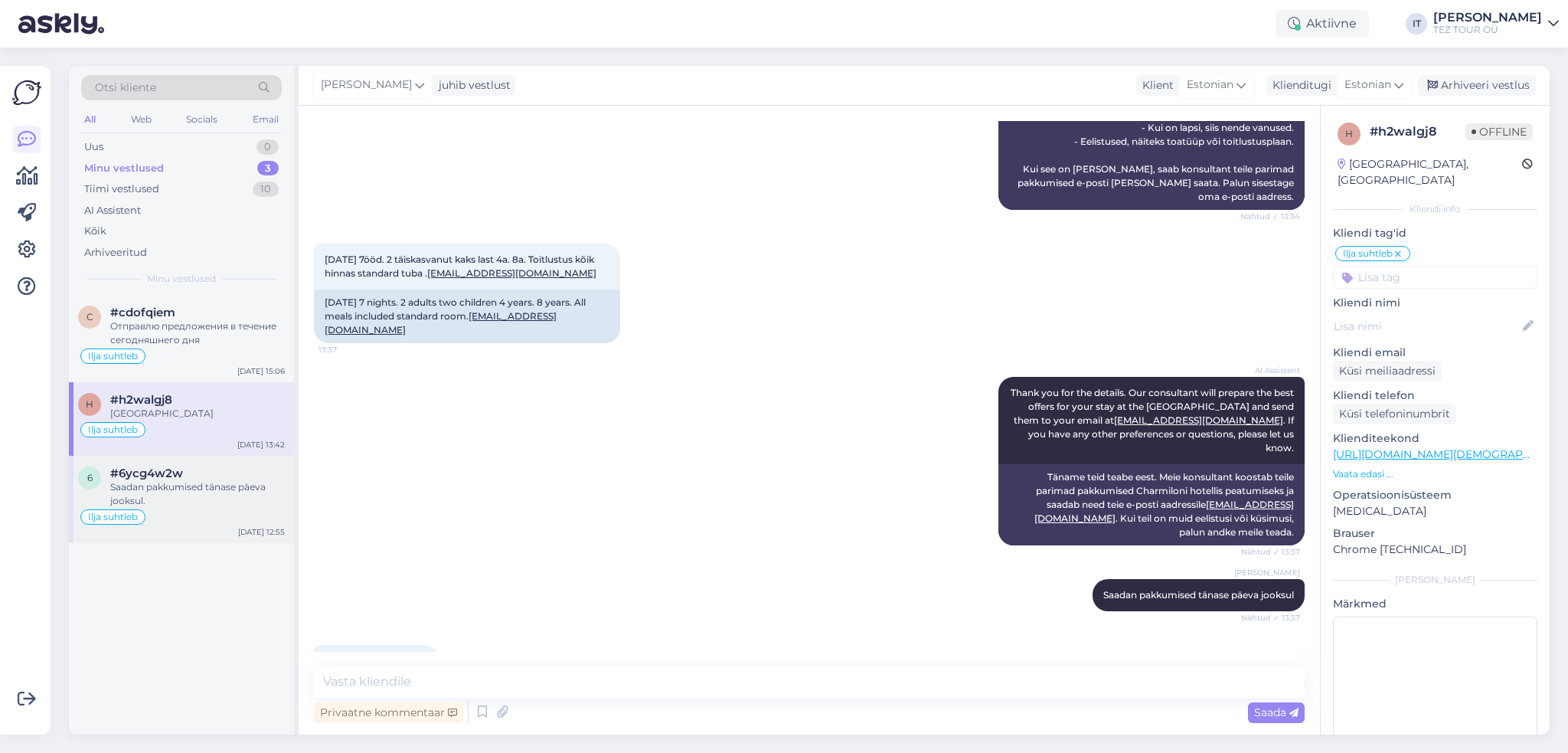
click at [194, 493] on div "Saadan pakkumised tänase päeva jooksul." at bounding box center [197, 494] width 174 height 28
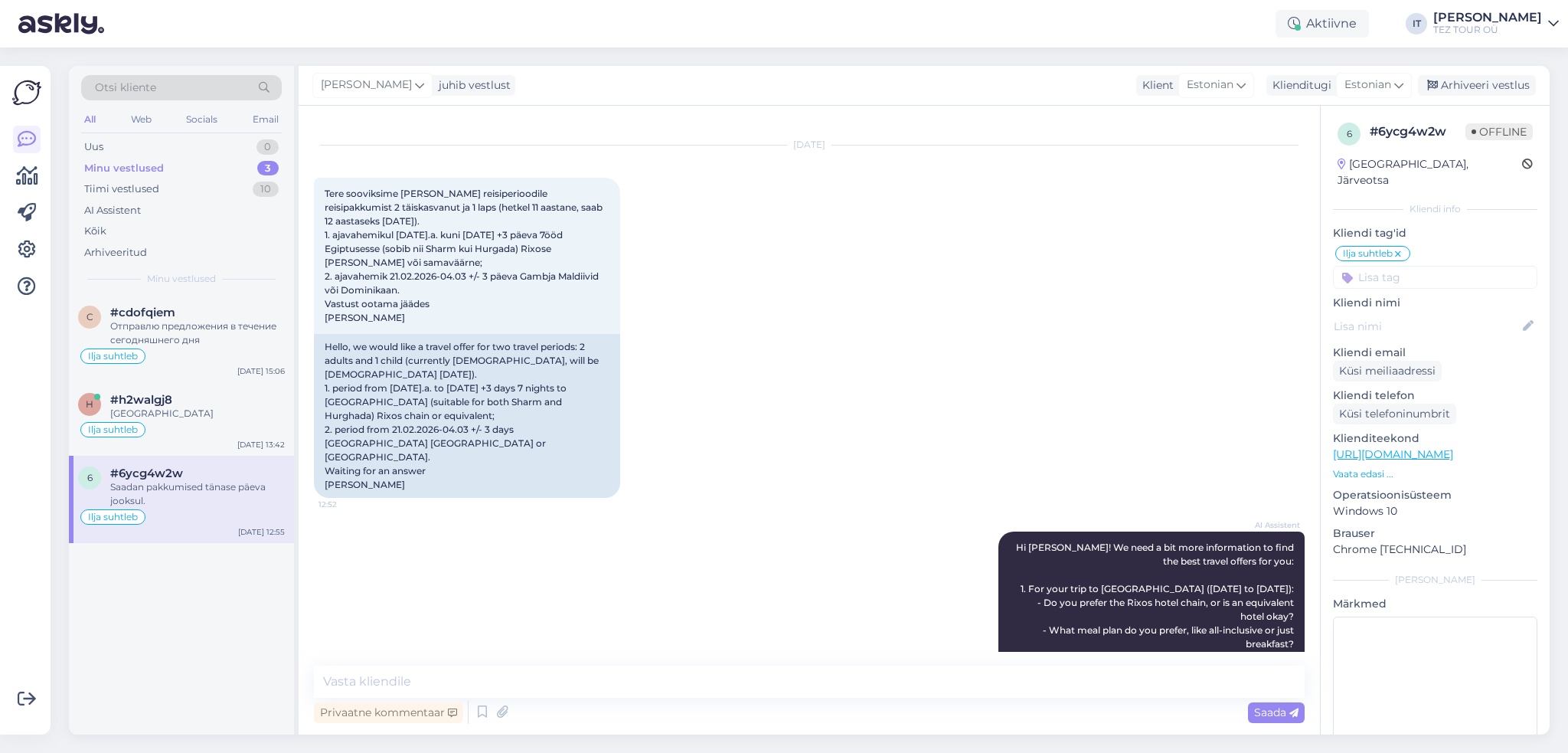
scroll to position [0, 0]
